Goal: Task Accomplishment & Management: Manage account settings

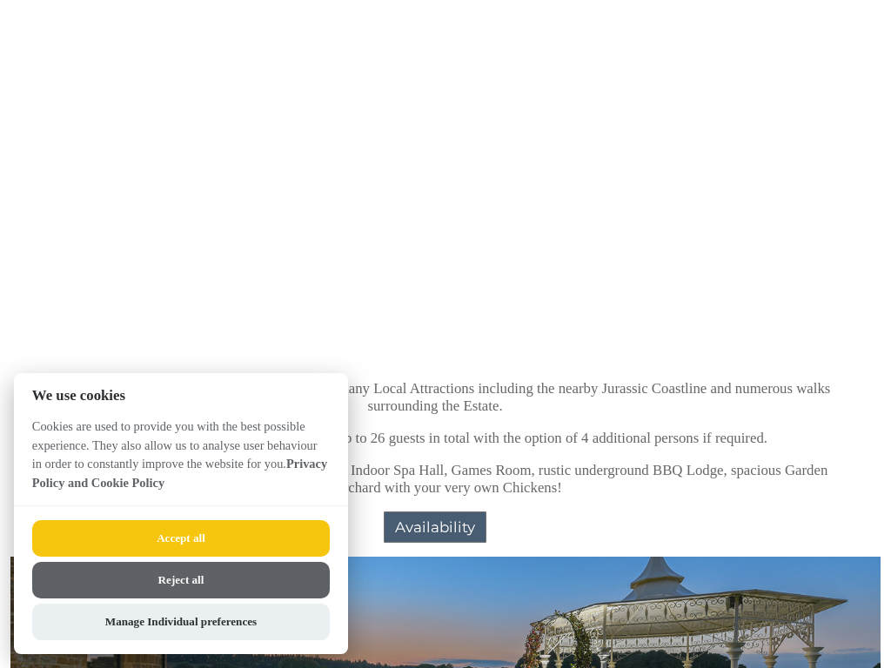
scroll to position [1966, 0]
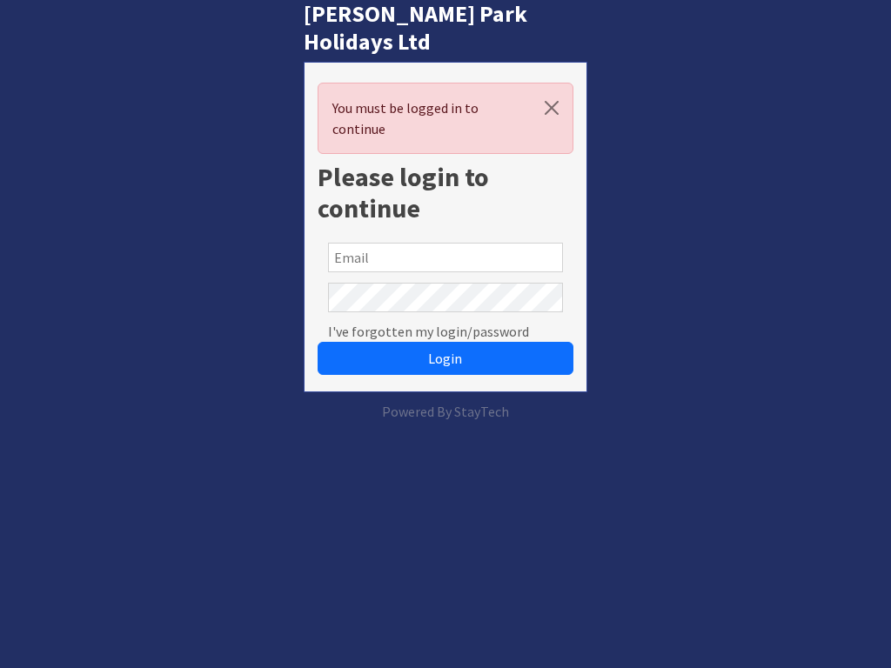
scroll to position [0, 10]
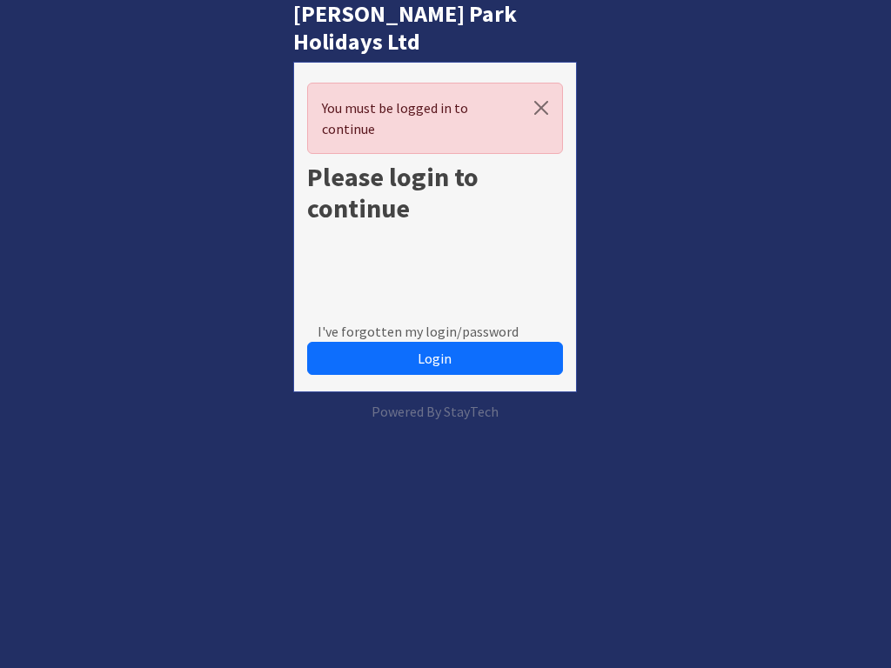
click at [434, 243] on input "text" at bounding box center [435, 258] width 234 height 30
type input "[EMAIL_ADDRESS][DOMAIN_NAME]"
click at [434, 243] on input "text" at bounding box center [435, 258] width 234 height 30
type input "isobel72@hotmail.com"
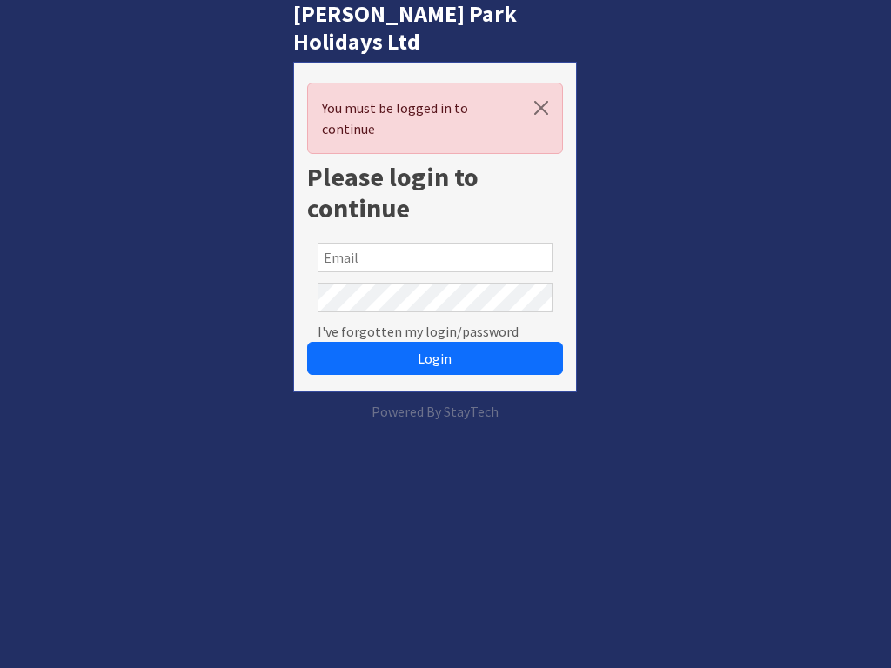
click at [434, 243] on input "text" at bounding box center [435, 258] width 234 height 30
type input "parkercatherine622@gmail.com"
click at [434, 243] on input "text" at bounding box center [435, 258] width 234 height 30
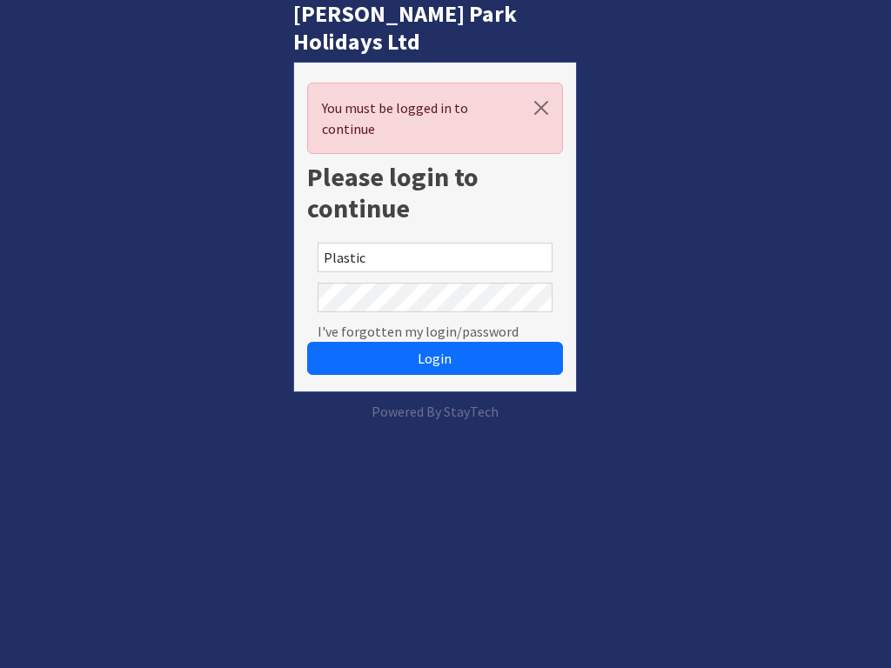
type input "Plastic"
click at [434, 243] on input "text" at bounding box center [435, 258] width 234 height 30
type input "[EMAIL_ADDRESS][DOMAIN_NAME]"
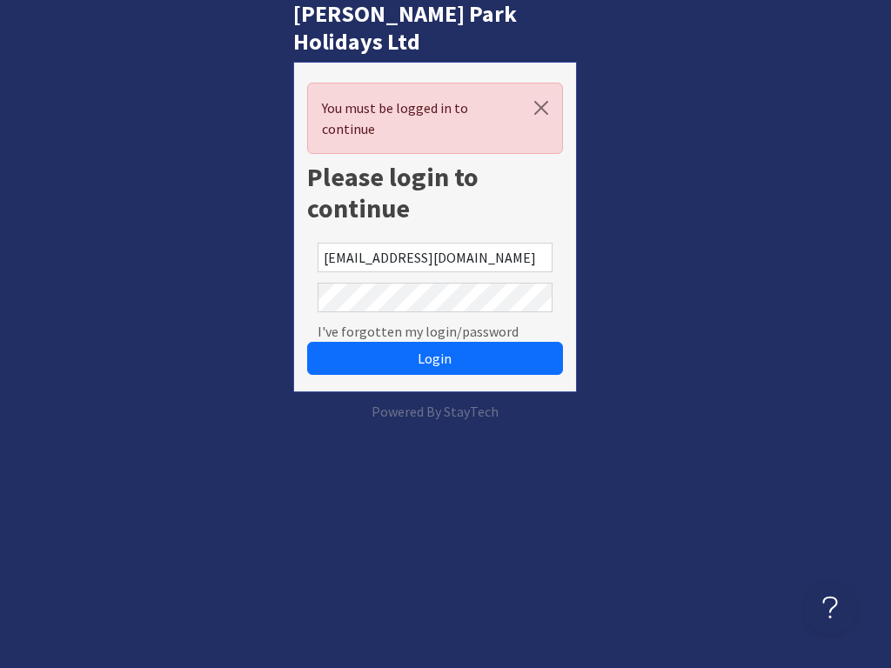
click at [307, 342] on button "Login" at bounding box center [434, 358] width 255 height 33
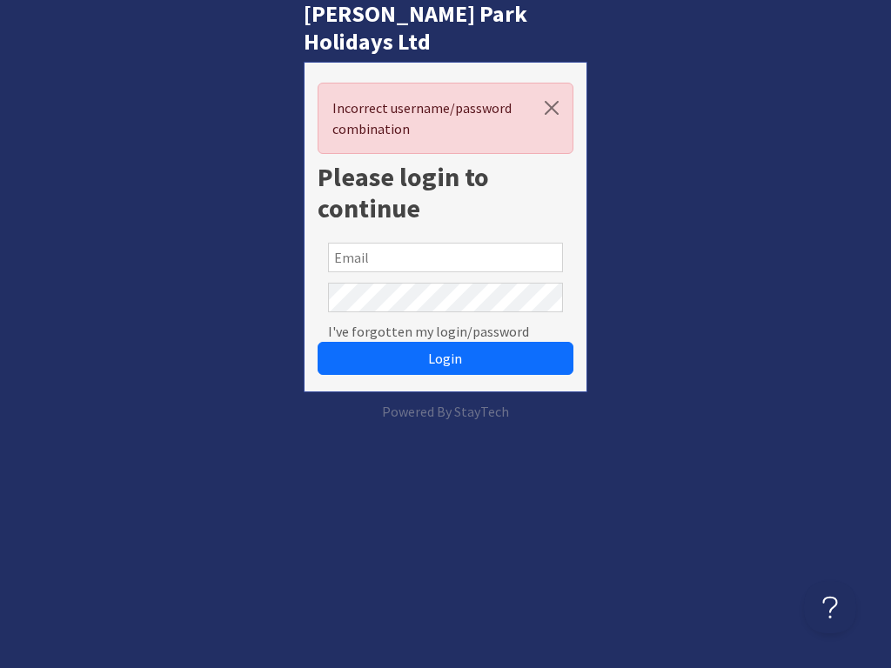
click at [445, 243] on input "text" at bounding box center [445, 258] width 234 height 30
type input "parkercatherine622@gmail.com"
click at [318, 342] on button "Login" at bounding box center [445, 358] width 255 height 33
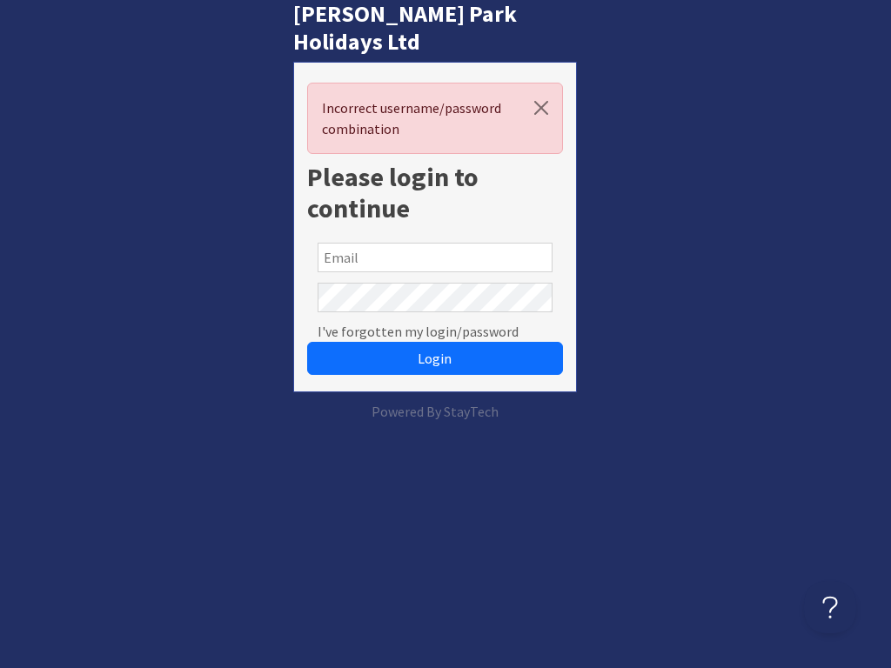
click at [445, 243] on input "text" at bounding box center [435, 258] width 234 height 30
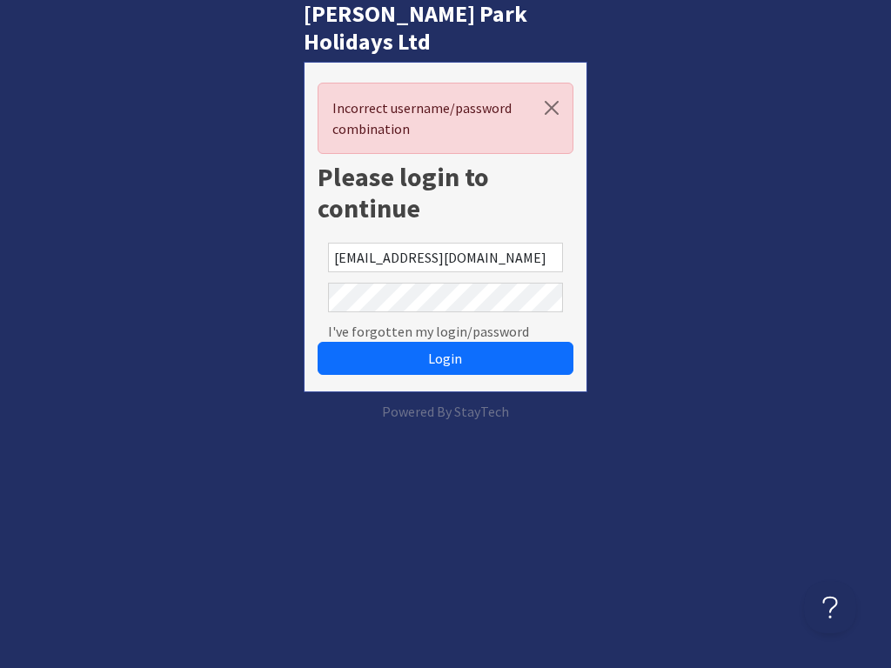
type input "isobel72@hotmail.com"
click at [318, 342] on button "Login" at bounding box center [445, 358] width 255 height 33
click at [445, 243] on input "text" at bounding box center [445, 258] width 234 height 30
type input "[EMAIL_ADDRESS][DOMAIN_NAME]"
click at [318, 342] on button "Login" at bounding box center [445, 358] width 255 height 33
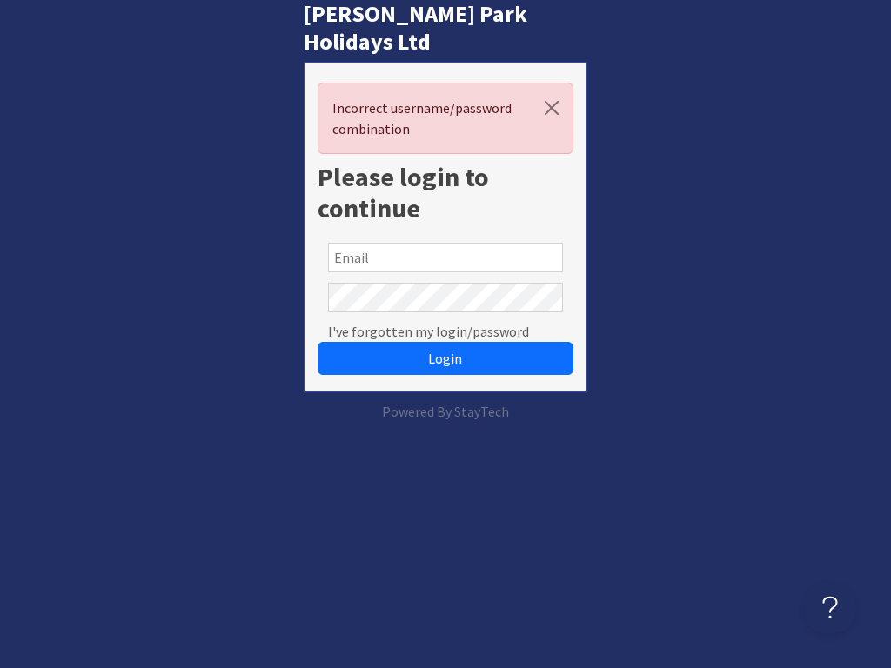
click at [445, 350] on span "Login" at bounding box center [445, 358] width 34 height 17
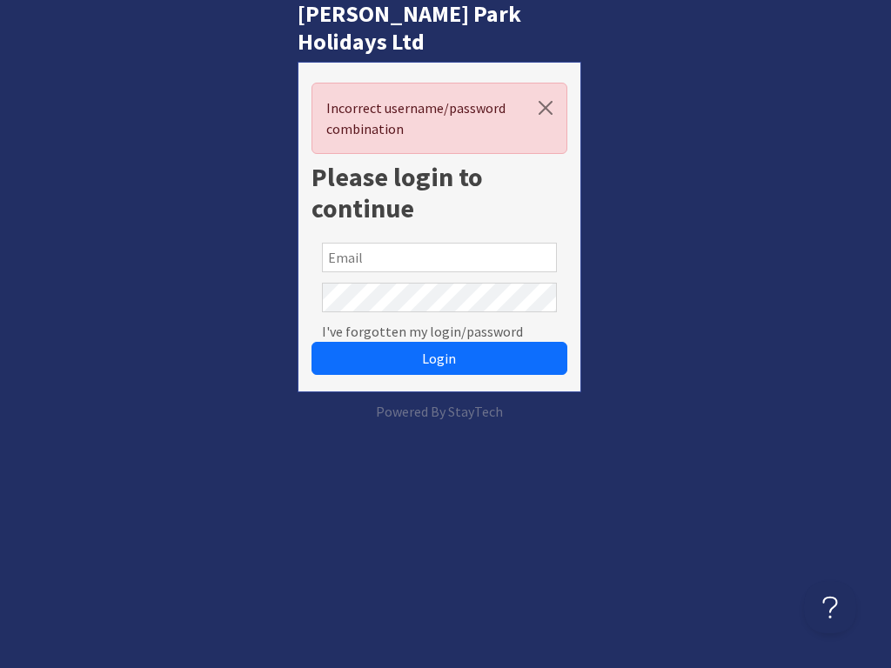
click at [441, 243] on input "text" at bounding box center [439, 258] width 234 height 30
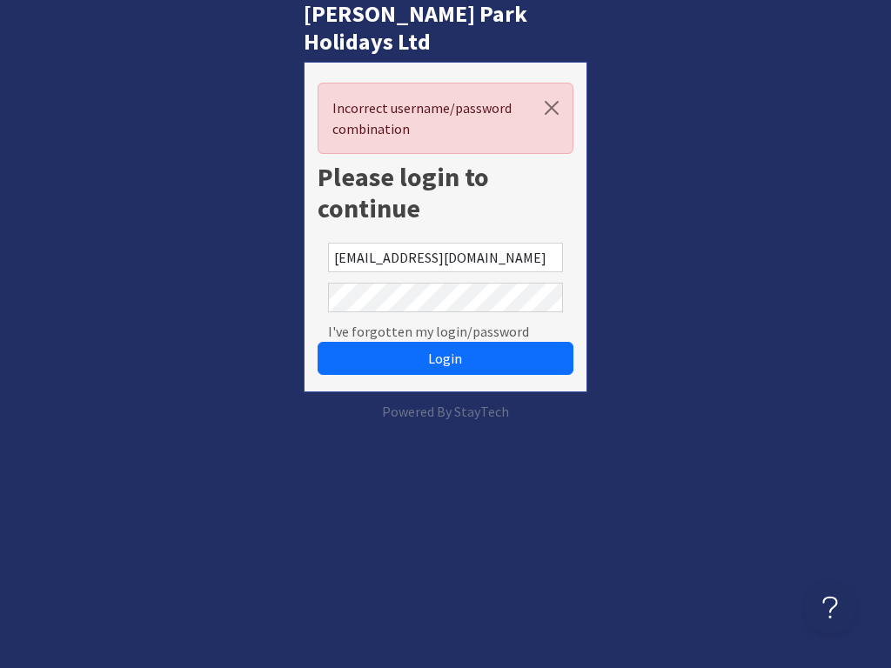
type input "[EMAIL_ADDRESS][DOMAIN_NAME]"
